Goal: Check status: Check status

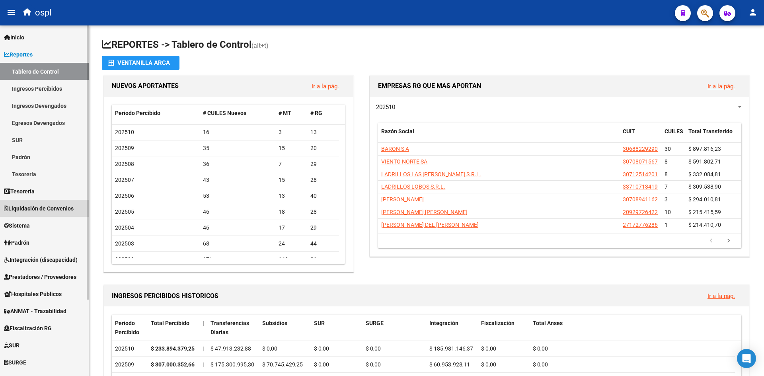
click at [34, 206] on span "Liquidación de Convenios" at bounding box center [39, 208] width 70 height 9
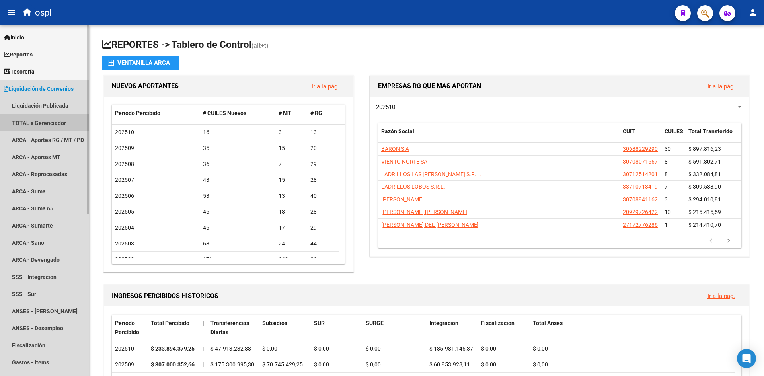
click at [53, 121] on link "TOTAL x Gerenciador" at bounding box center [44, 122] width 89 height 17
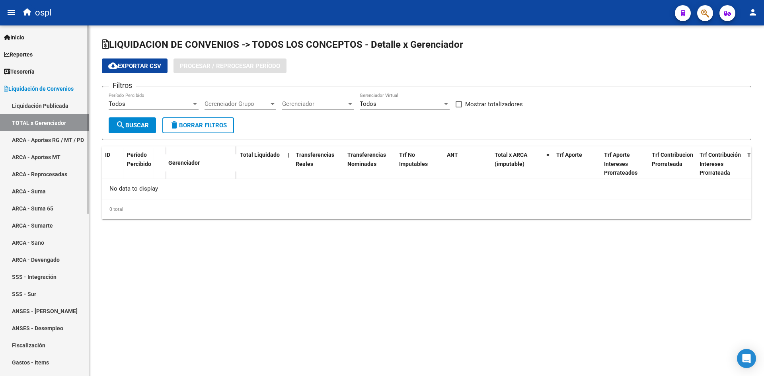
checkbox input "true"
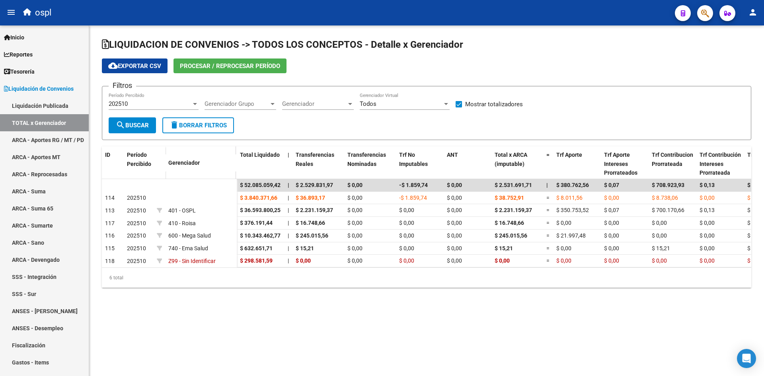
click at [217, 65] on span "Procesar / Reprocesar período" at bounding box center [230, 65] width 100 height 7
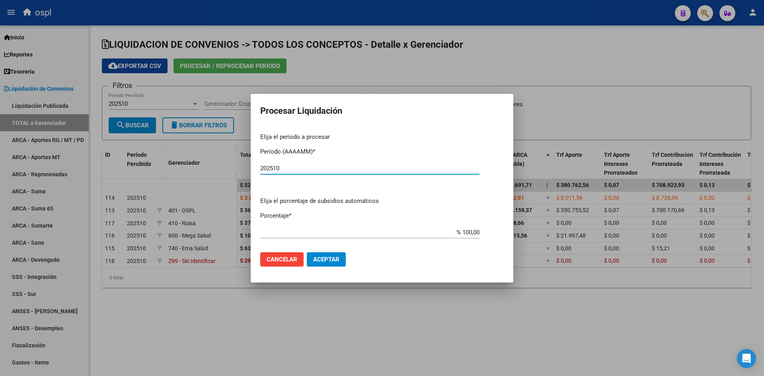
type input "202510"
click at [321, 261] on span "Aceptar" at bounding box center [326, 259] width 26 height 7
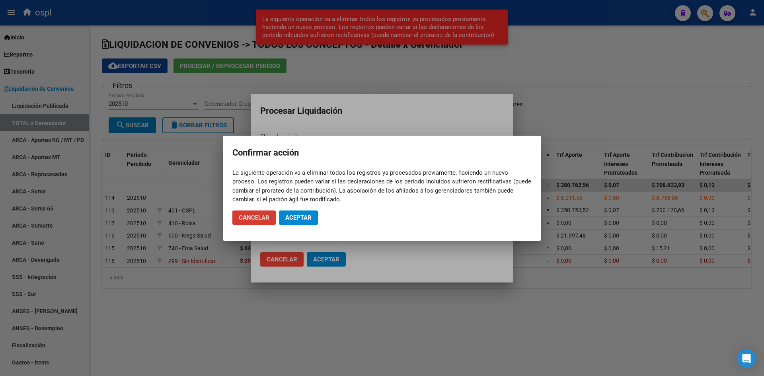
click at [310, 223] on button "Aceptar" at bounding box center [298, 218] width 39 height 14
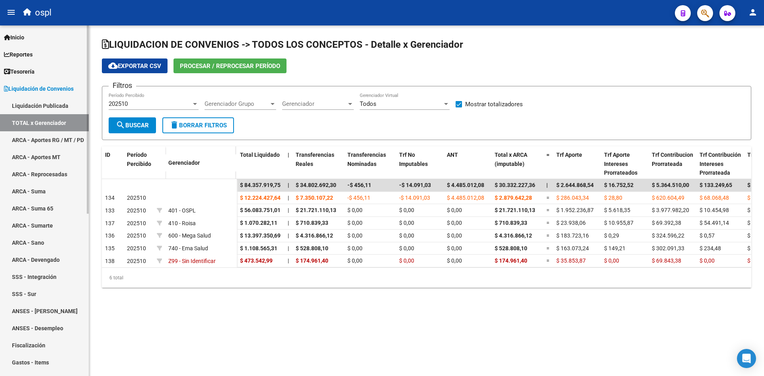
drag, startPoint x: 55, startPoint y: 137, endPoint x: 55, endPoint y: 147, distance: 10.8
click at [55, 137] on link "ARCA - Aportes RG / MT / PD" at bounding box center [44, 139] width 89 height 17
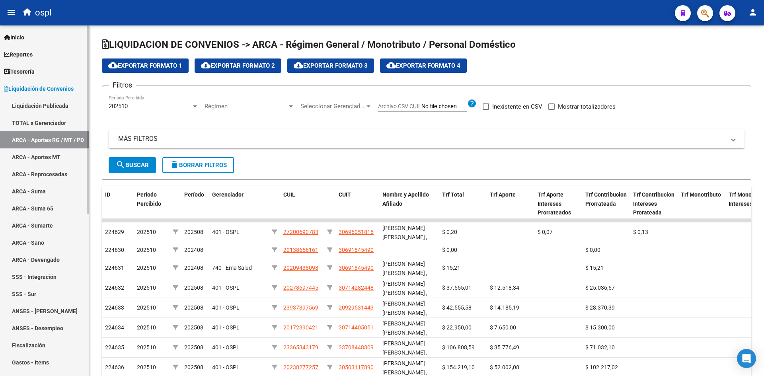
click at [58, 122] on link "TOTAL x Gerenciador" at bounding box center [44, 122] width 89 height 17
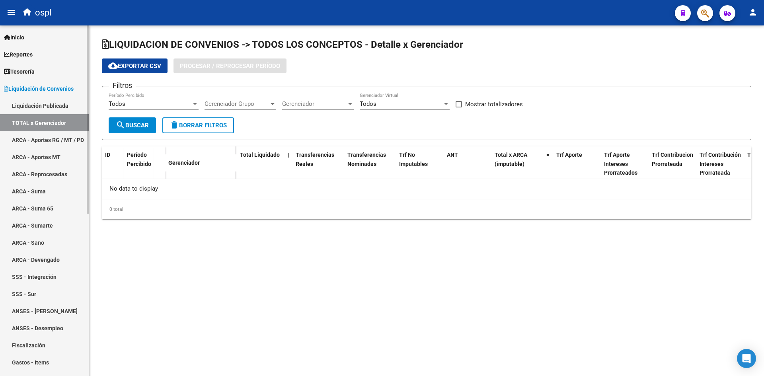
checkbox input "true"
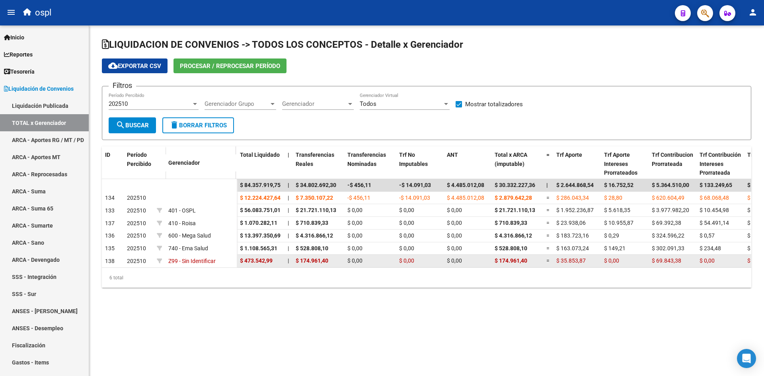
click at [278, 266] on div "$ 473.542,99" at bounding box center [260, 260] width 41 height 9
click at [56, 223] on link "ARCA - Sumarte" at bounding box center [44, 225] width 89 height 17
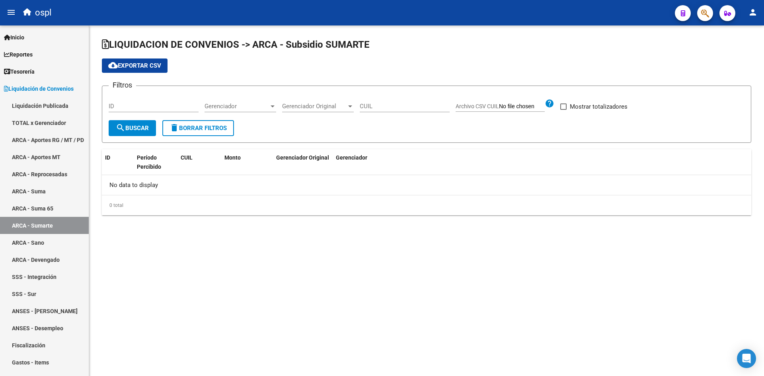
checkbox input "true"
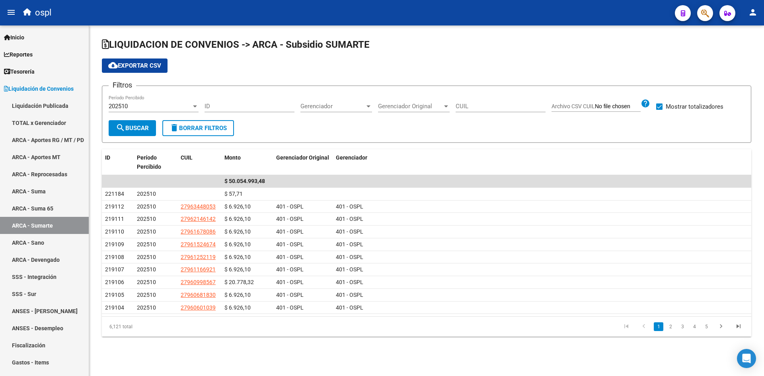
click at [341, 330] on datatable-pager "1 2 3 4 5" at bounding box center [490, 327] width 513 height 14
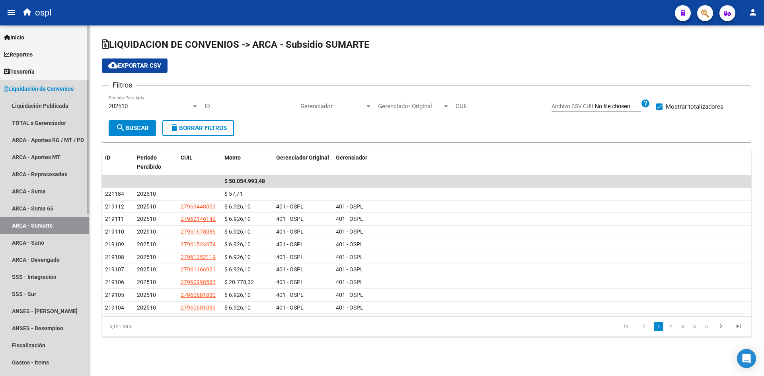
click at [34, 91] on span "Liquidación de Convenios" at bounding box center [39, 88] width 70 height 9
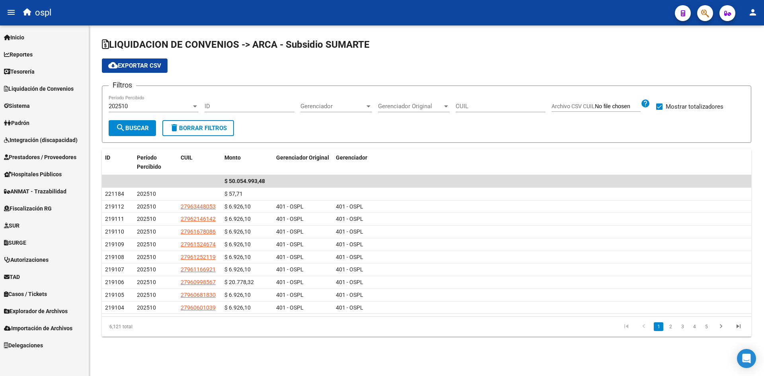
click at [28, 120] on span "Padrón" at bounding box center [16, 123] width 25 height 9
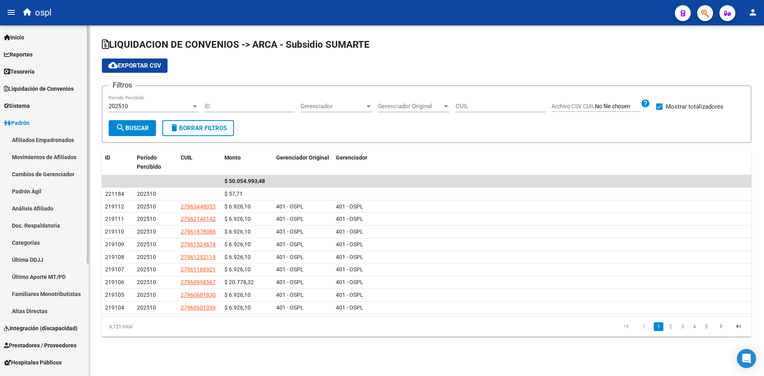
click at [58, 139] on link "Afiliados Empadronados" at bounding box center [44, 139] width 89 height 17
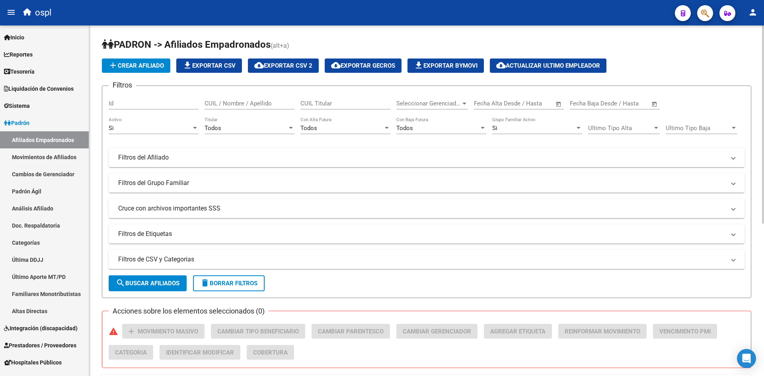
click at [340, 224] on div "Filtros Id CUIL / Nombre / Apellido CUIL Titular Seleccionar Gerenciador Selecc…" at bounding box center [427, 167] width 636 height 151
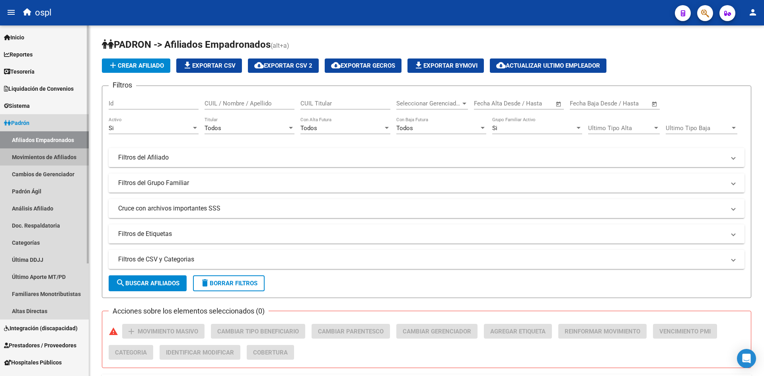
click at [53, 159] on link "Movimientos de Afiliados" at bounding box center [44, 156] width 89 height 17
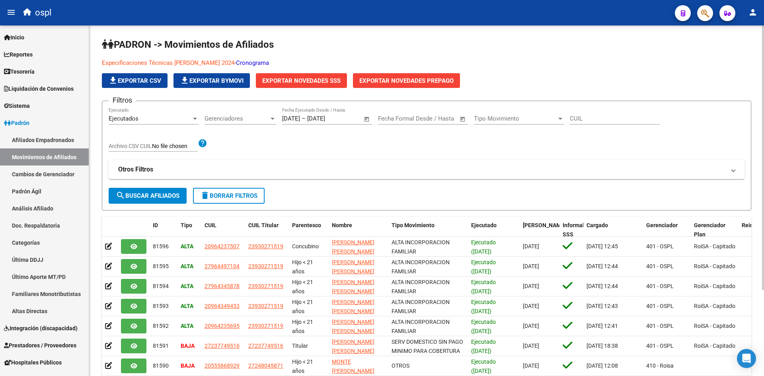
click at [580, 116] on input "CUIL" at bounding box center [615, 118] width 90 height 7
paste input "27248045871"
click at [156, 195] on span "search Buscar Afiliados" at bounding box center [148, 195] width 64 height 7
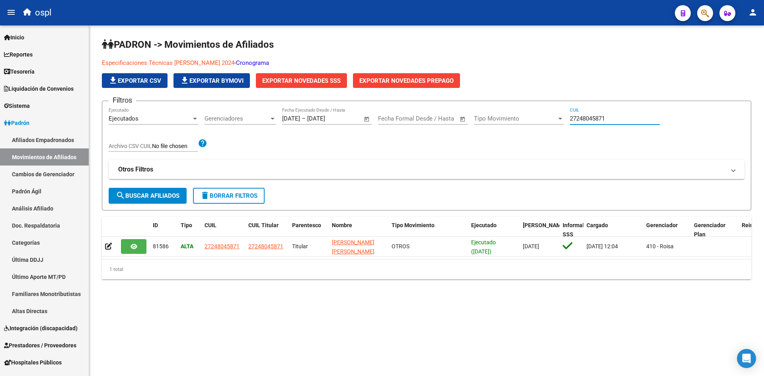
click at [578, 116] on input "27248045871" at bounding box center [615, 118] width 90 height 7
paste input "939878985"
type input "27939878985"
click at [136, 193] on span "search Buscar Afiliados" at bounding box center [148, 195] width 64 height 7
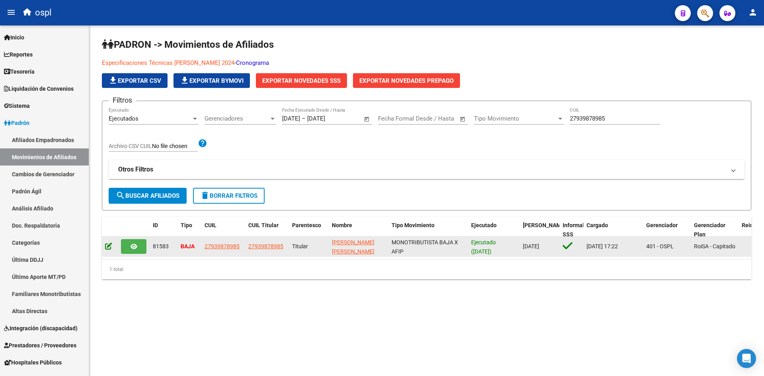
click at [107, 246] on icon at bounding box center [108, 246] width 7 height 8
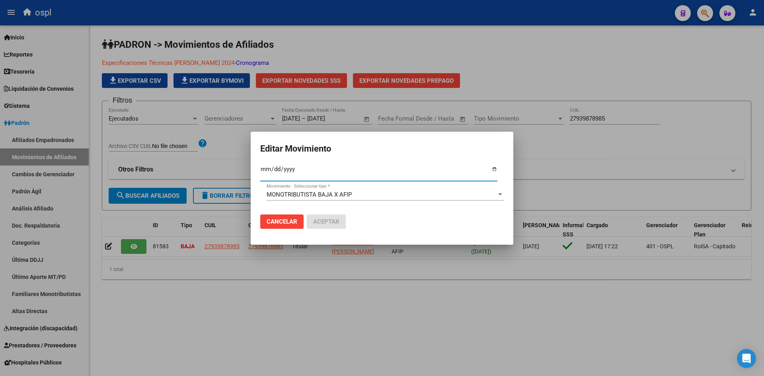
click at [562, 167] on div at bounding box center [382, 188] width 764 height 376
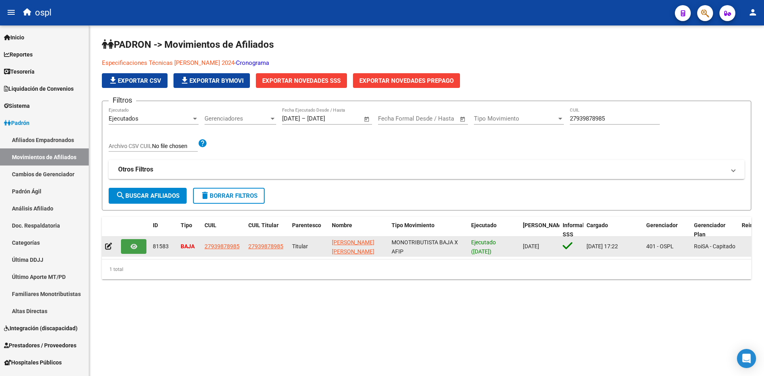
click at [129, 250] on button "button" at bounding box center [133, 246] width 25 height 15
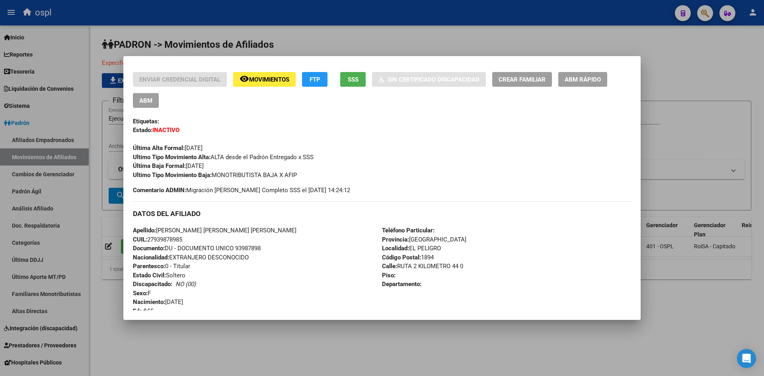
click at [664, 139] on div at bounding box center [382, 188] width 764 height 376
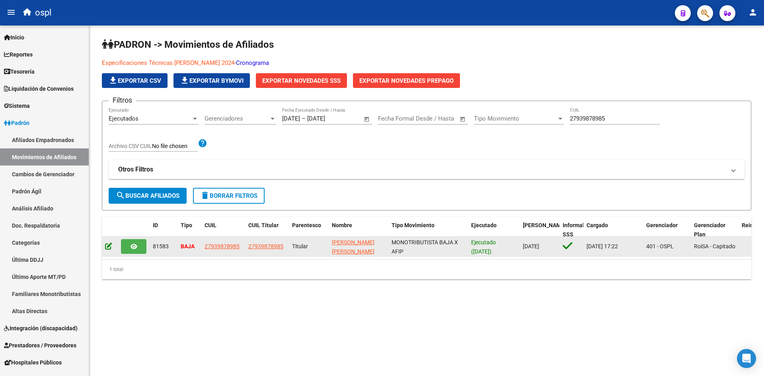
click at [110, 249] on icon at bounding box center [108, 246] width 7 height 8
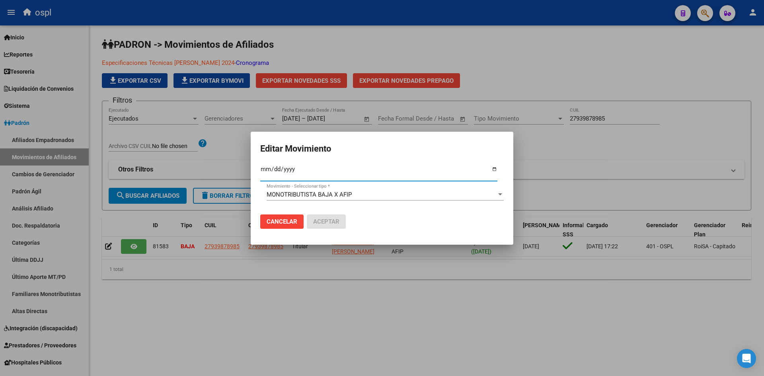
click at [283, 266] on div at bounding box center [382, 188] width 764 height 376
